Goal: Task Accomplishment & Management: Use online tool/utility

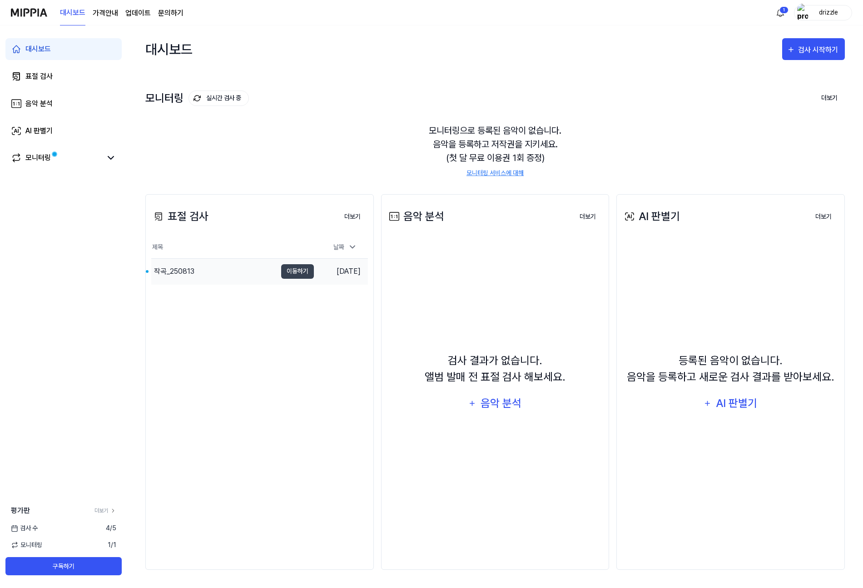
click at [209, 270] on div "작곡_250813" at bounding box center [213, 271] width 125 height 25
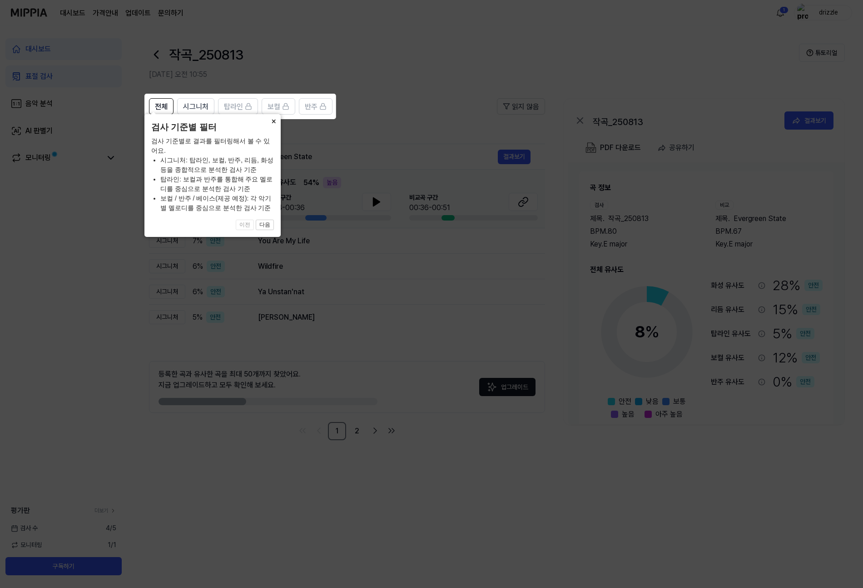
click at [279, 127] on button "×" at bounding box center [273, 120] width 15 height 13
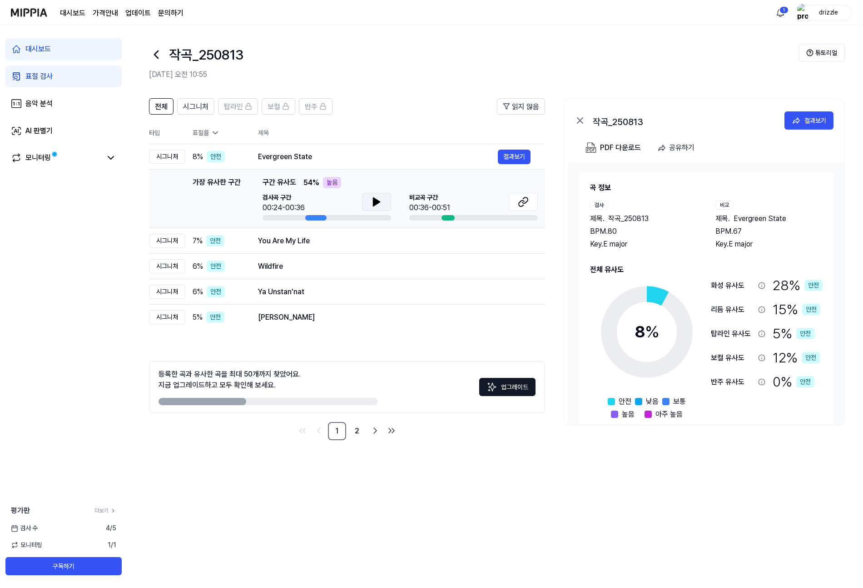
click at [372, 205] on icon at bounding box center [376, 201] width 11 height 11
drag, startPoint x: 368, startPoint y: 201, endPoint x: 409, endPoint y: 216, distance: 44.0
click at [368, 201] on button at bounding box center [376, 202] width 29 height 18
click at [517, 201] on button at bounding box center [523, 202] width 29 height 18
click at [326, 240] on div "You Are My Life" at bounding box center [378, 240] width 240 height 11
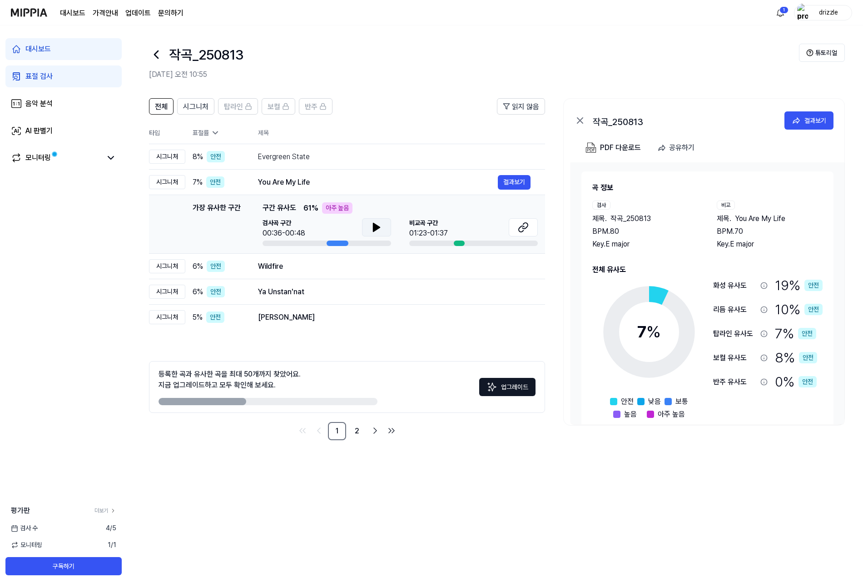
click at [378, 228] on icon at bounding box center [377, 227] width 6 height 8
click at [378, 229] on icon at bounding box center [379, 227] width 2 height 7
click at [532, 230] on button at bounding box center [523, 227] width 29 height 18
click at [328, 271] on div "Wildfire" at bounding box center [378, 266] width 240 height 11
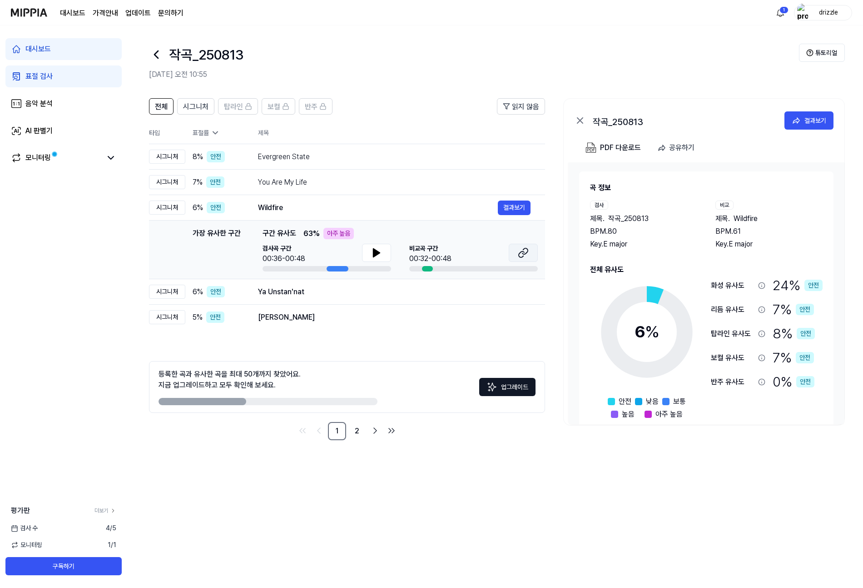
click at [523, 257] on icon at bounding box center [523, 252] width 11 height 11
click at [383, 257] on button at bounding box center [376, 253] width 29 height 18
click at [383, 255] on button at bounding box center [376, 253] width 29 height 18
click at [362, 291] on div "Ya Unstan'nat" at bounding box center [378, 291] width 240 height 11
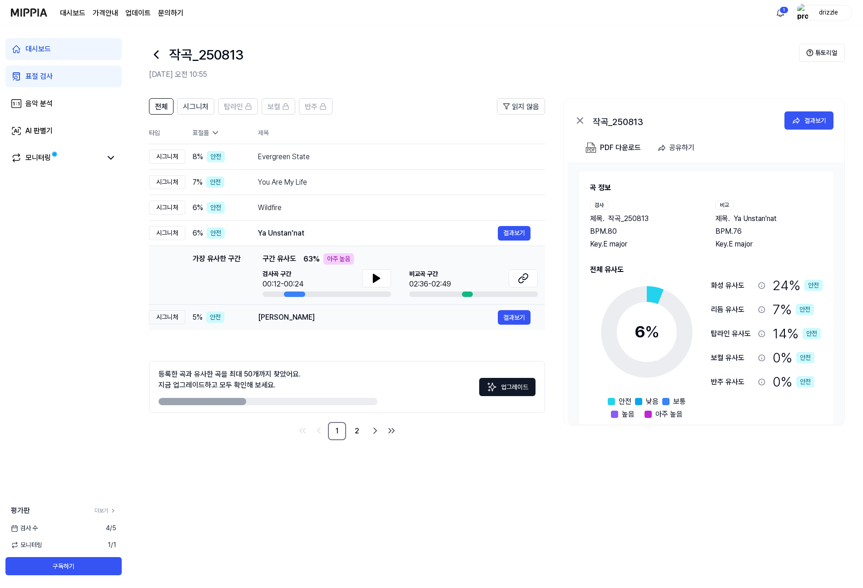
click at [382, 319] on div "[PERSON_NAME]" at bounding box center [378, 317] width 240 height 11
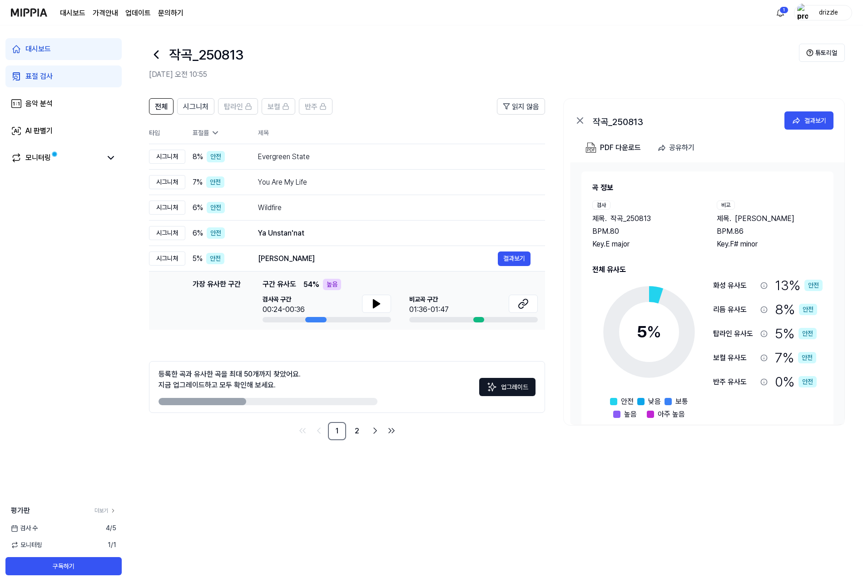
click at [419, 119] on header "전체 시그니처 탑라인 보컬 반주 읽지 않음" at bounding box center [347, 110] width 396 height 24
click at [360, 433] on link "2" at bounding box center [357, 431] width 18 height 18
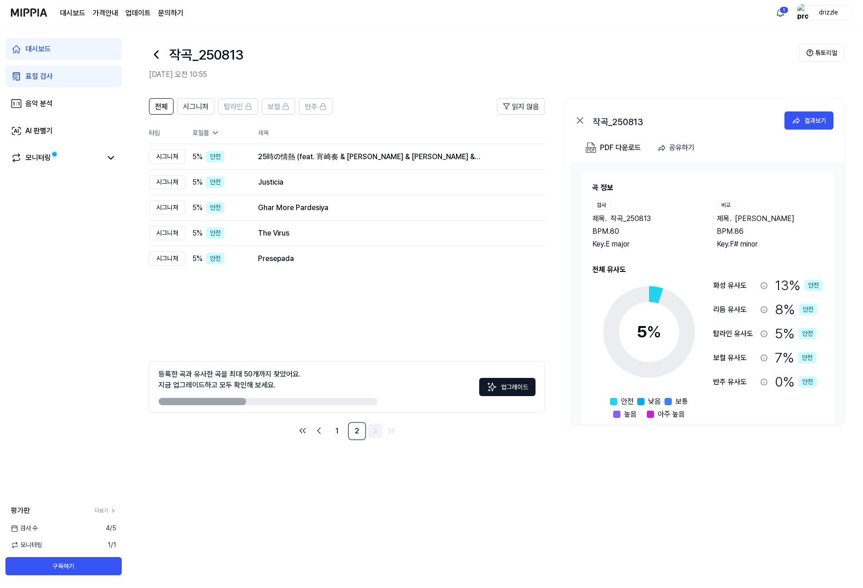
click at [371, 430] on icon "Go to next page" at bounding box center [375, 430] width 11 height 11
click at [299, 432] on icon "Go to first page" at bounding box center [302, 430] width 11 height 11
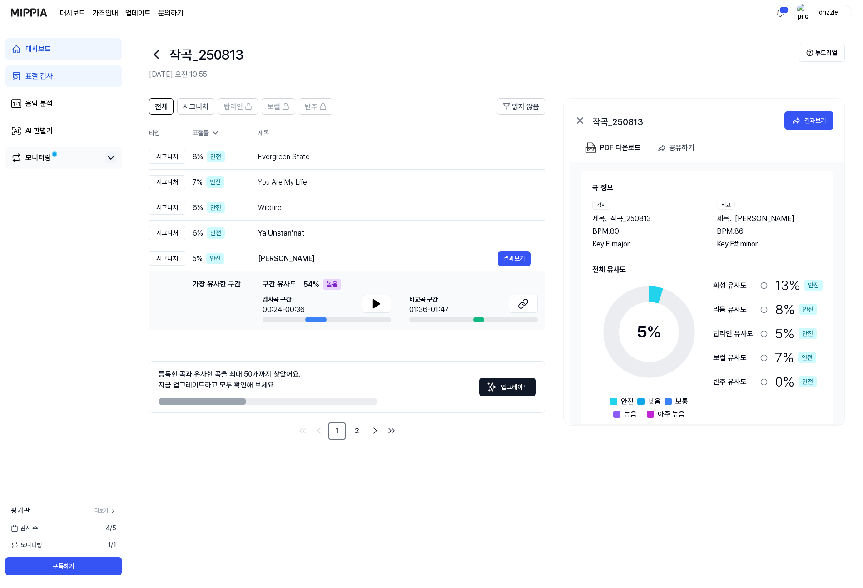
click at [115, 159] on icon at bounding box center [110, 157] width 11 height 11
click at [115, 162] on icon at bounding box center [110, 157] width 11 height 11
click at [784, 7] on html "대시보드 가격안내 업데이트 문의하기 1 drizzle 대시보드 표절 검사 음악 분석 AI 판별기 모니터링 평가판 더보기 검사 [DATE] 모니…" at bounding box center [431, 294] width 863 height 588
click at [645, 54] on html "대시보드 가격안내 업데이트 문의하기 drizzle 대시보드 표절 검사 음악 분석 AI 판별기 모니터링 평가판 더보기 검사 [DATE] 모니터링…" at bounding box center [431, 294] width 863 height 588
click at [75, 11] on link "대시보드" at bounding box center [72, 13] width 25 height 11
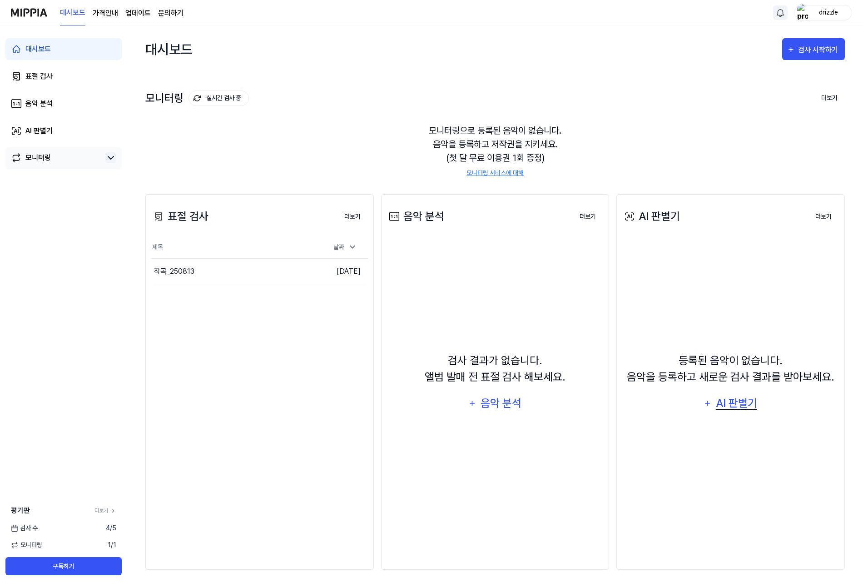
click at [735, 399] on div "AI 판별기" at bounding box center [737, 402] width 44 height 17
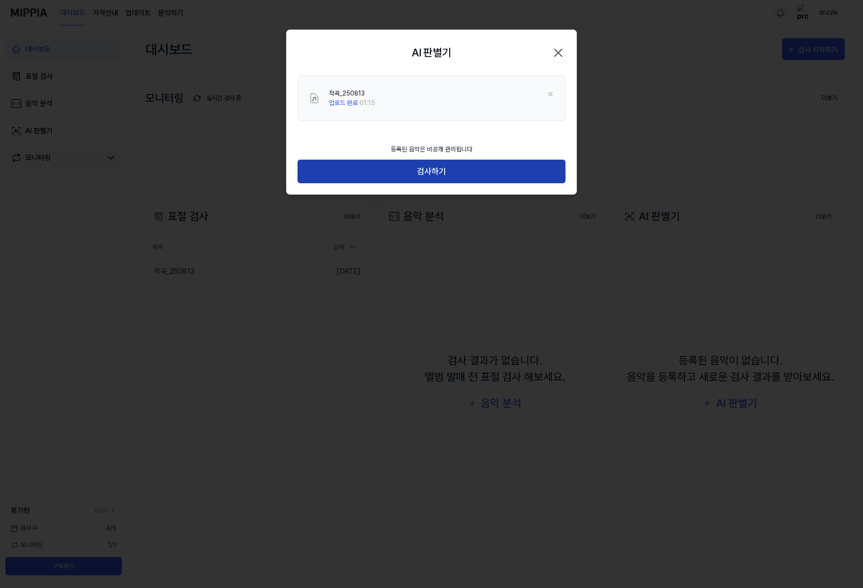
click at [448, 171] on button "검사하기" at bounding box center [432, 171] width 268 height 24
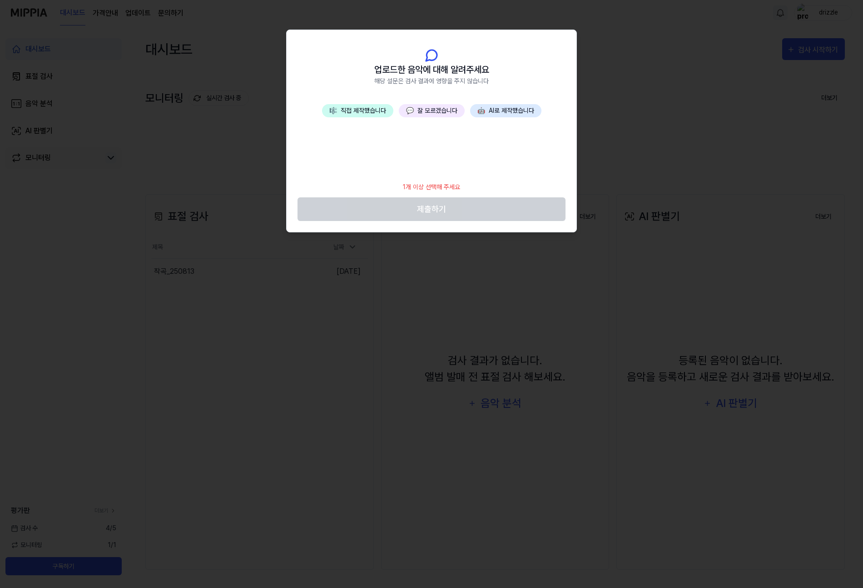
click at [374, 111] on button "🎼 직접 제작했습니다" at bounding box center [357, 110] width 71 height 13
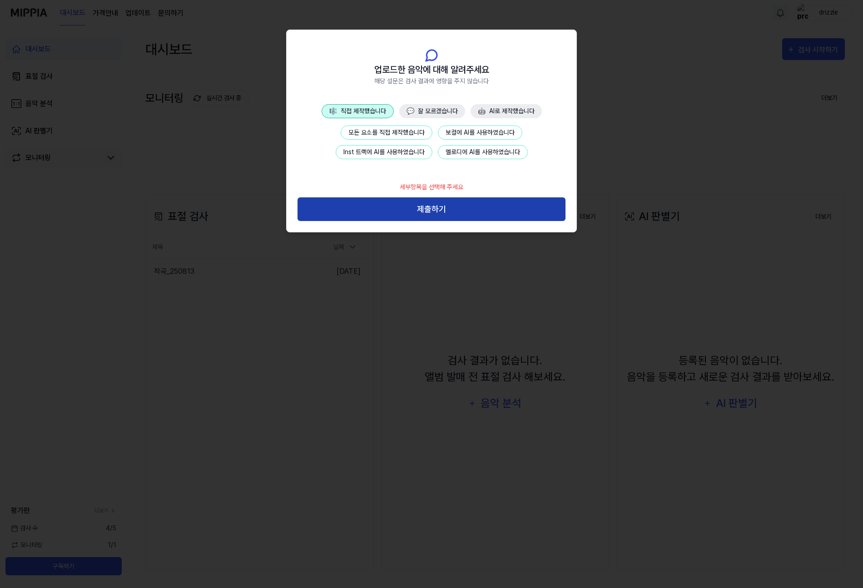
click at [431, 206] on button "제출하기" at bounding box center [432, 209] width 268 height 24
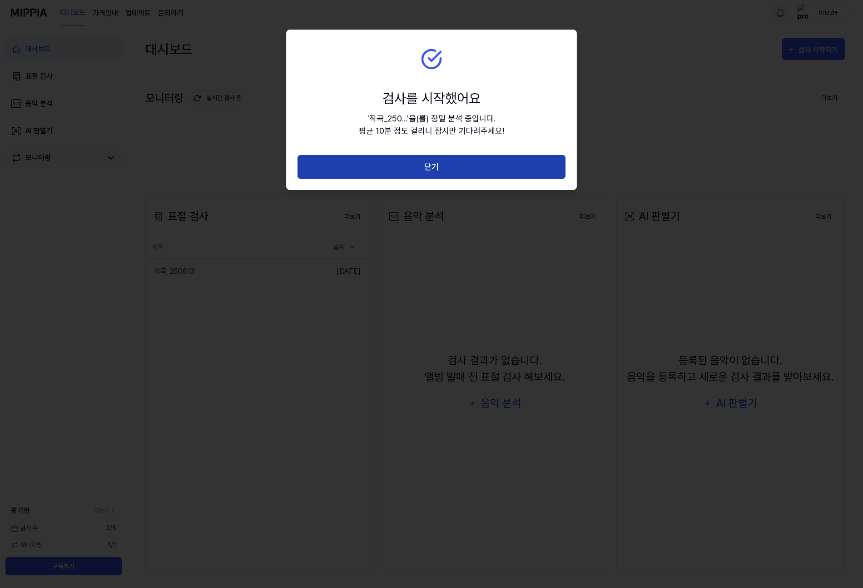
click at [475, 172] on button "닫기" at bounding box center [432, 167] width 268 height 24
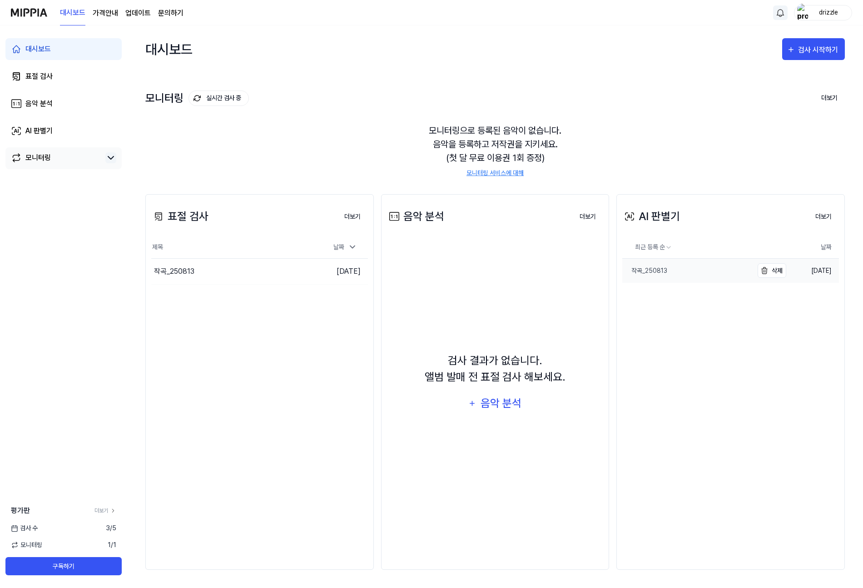
click at [663, 272] on div "작곡_250813" at bounding box center [645, 271] width 45 height 10
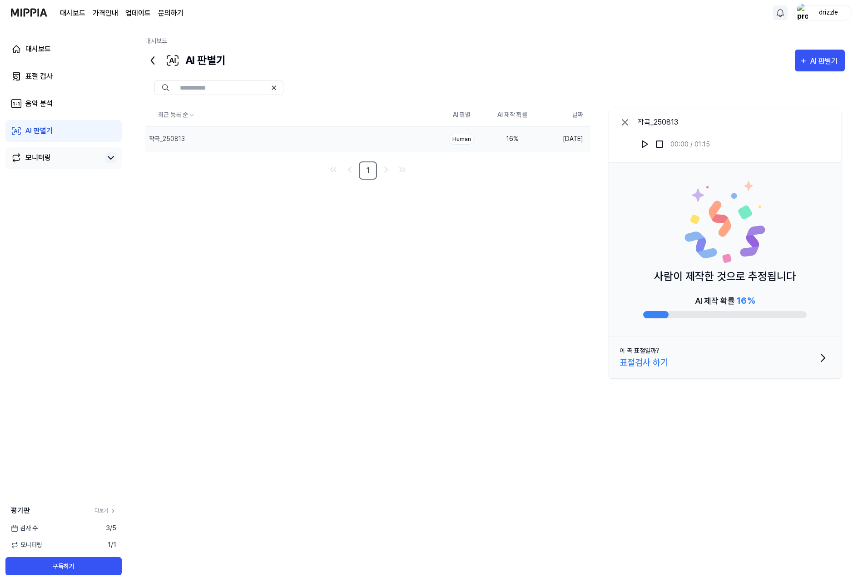
click at [667, 363] on div "표절검사 하기" at bounding box center [644, 362] width 49 height 14
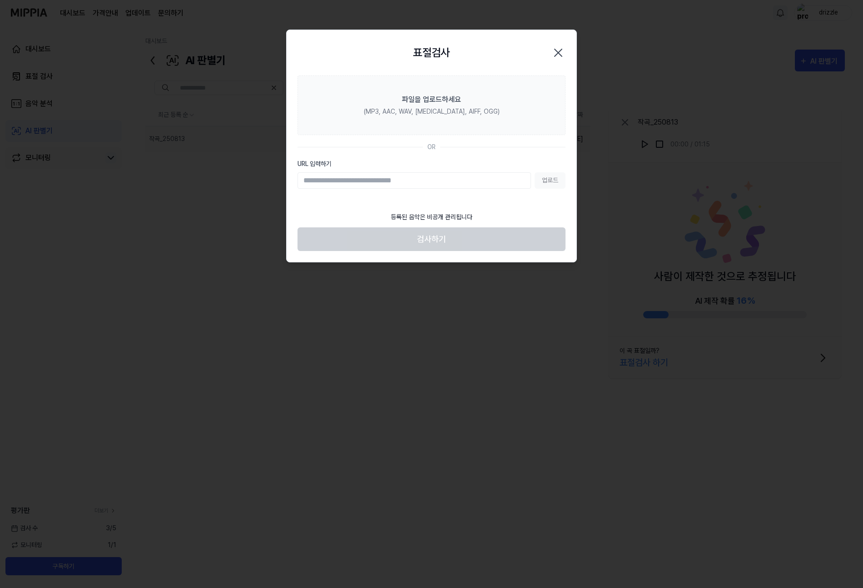
click at [553, 54] on icon "button" at bounding box center [558, 52] width 15 height 15
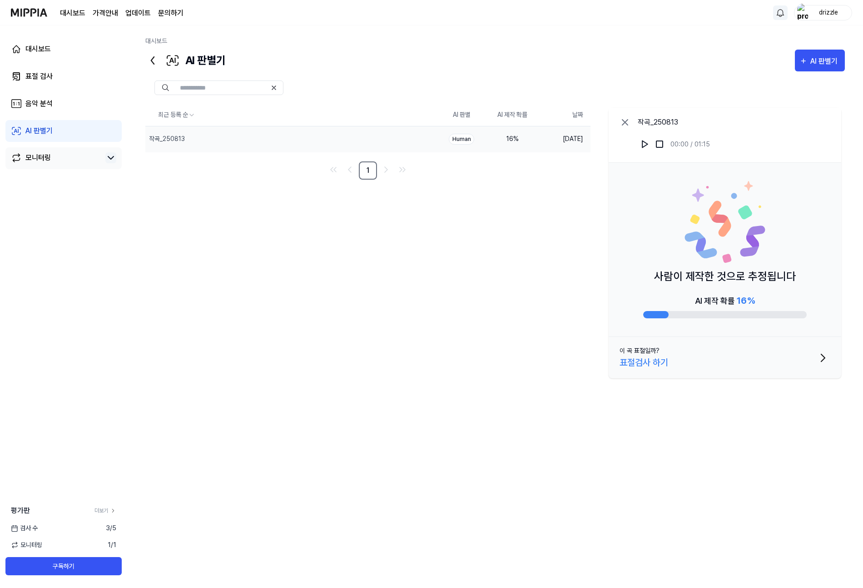
click at [149, 63] on icon at bounding box center [152, 60] width 15 height 15
